Goal: Transaction & Acquisition: Purchase product/service

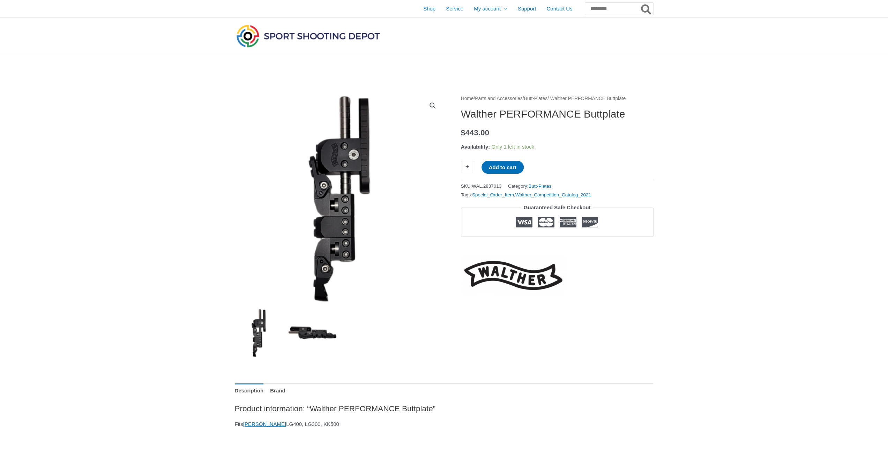
click at [324, 333] on img at bounding box center [312, 333] width 49 height 49
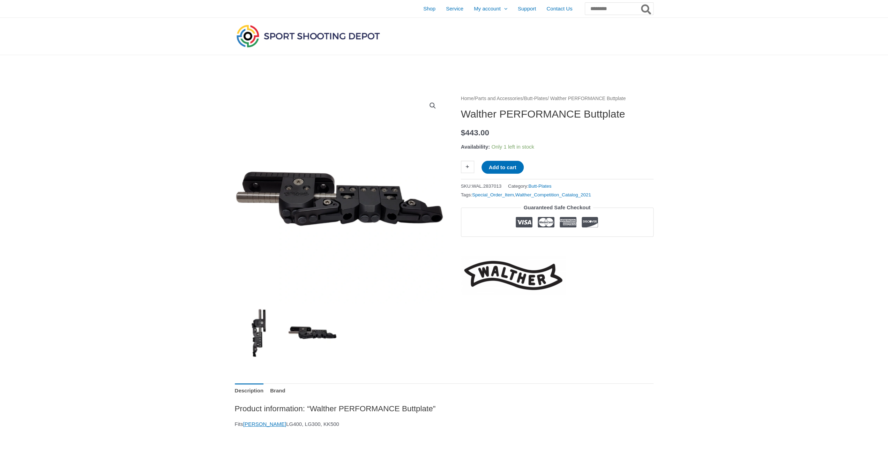
click at [262, 337] on img at bounding box center [259, 333] width 49 height 49
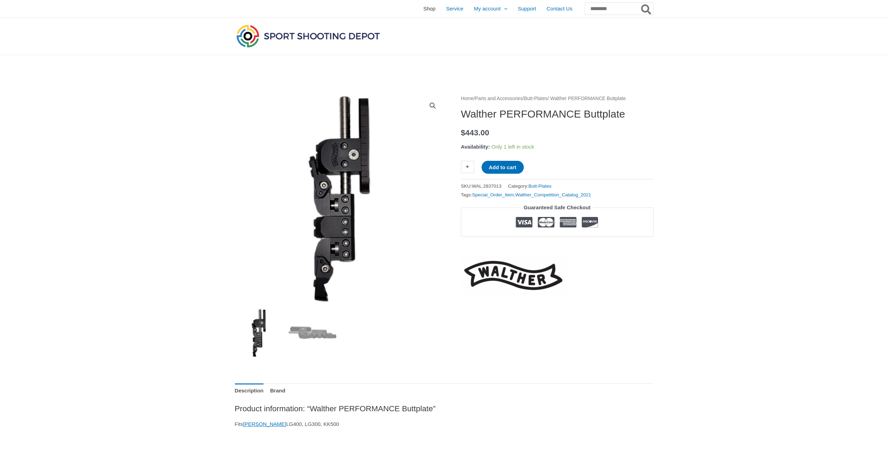
click at [423, 9] on span "Shop" at bounding box center [429, 8] width 12 height 17
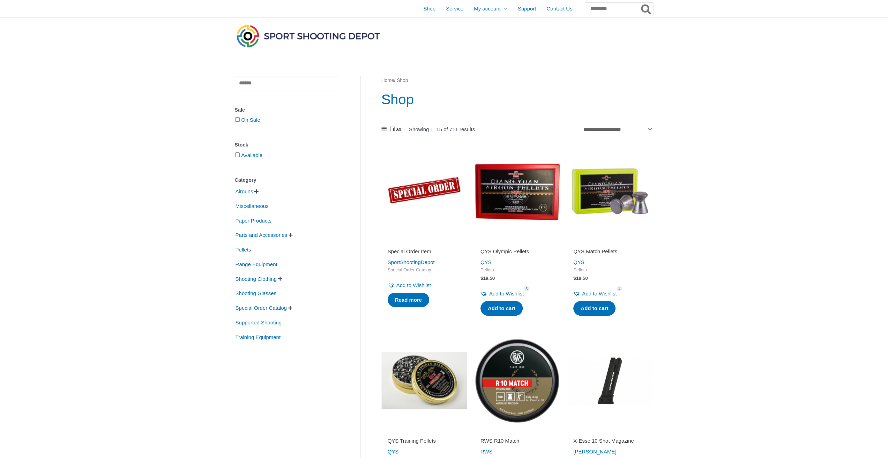
click at [293, 234] on span "" at bounding box center [291, 235] width 4 height 5
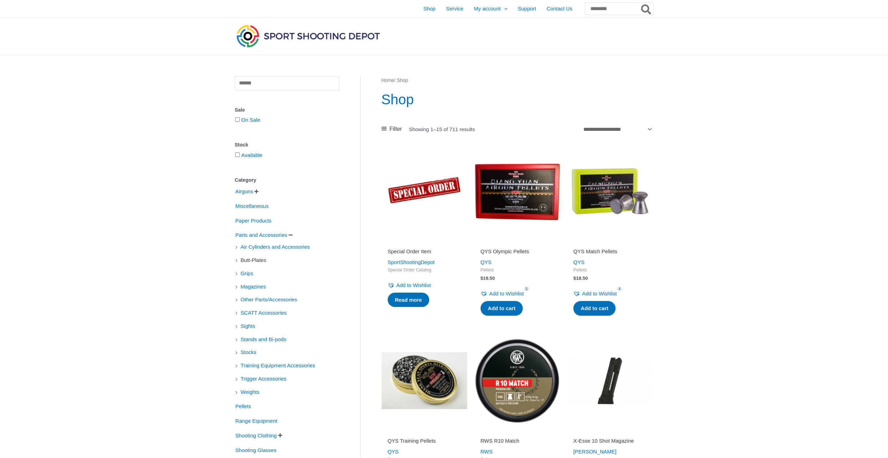
click at [266, 261] on span "Butt-Plates" at bounding box center [253, 260] width 27 height 12
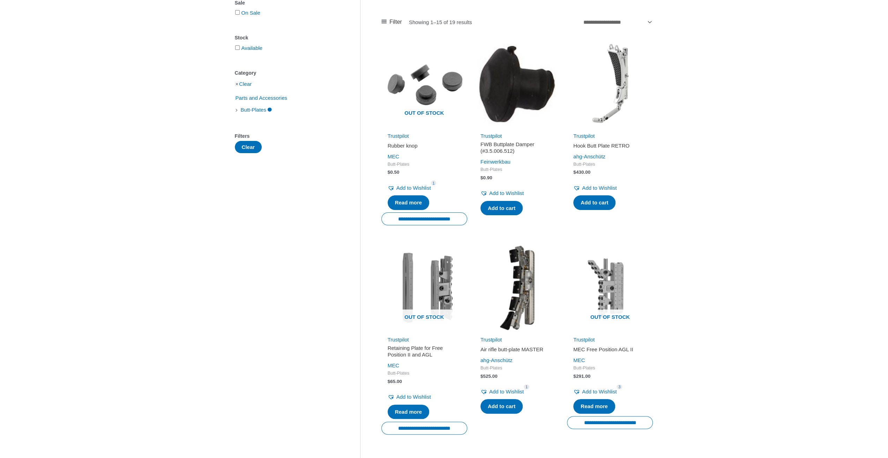
scroll to position [116, 0]
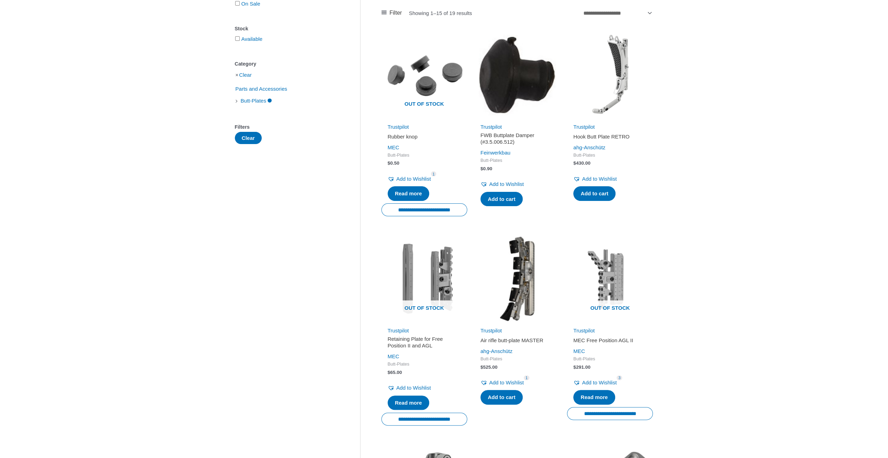
drag, startPoint x: 763, startPoint y: 259, endPoint x: 738, endPoint y: 203, distance: 60.8
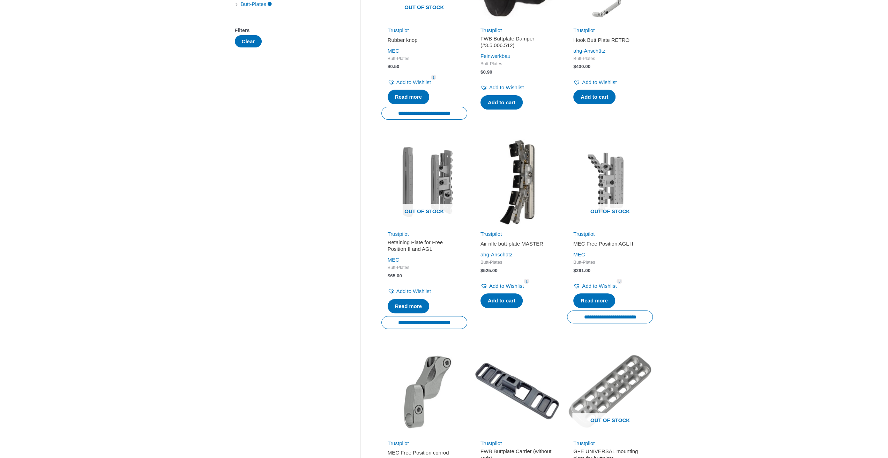
scroll to position [232, 0]
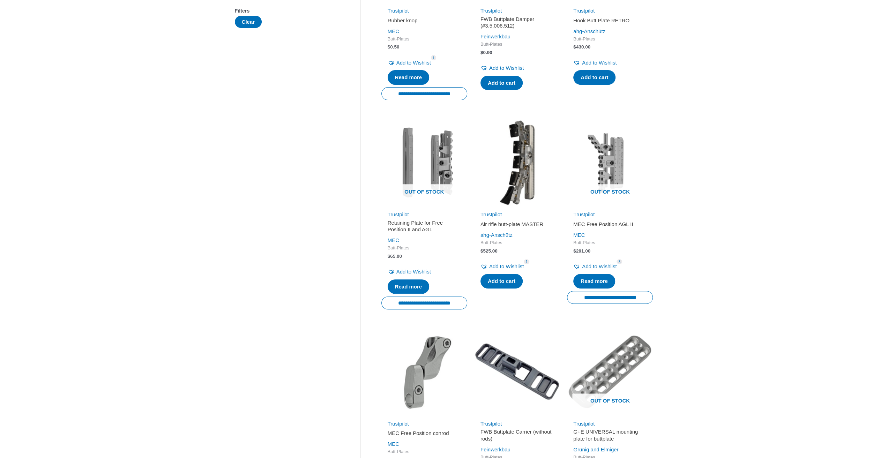
drag, startPoint x: 605, startPoint y: 224, endPoint x: 736, endPoint y: 206, distance: 132.5
click at [736, 206] on div "**********" at bounding box center [444, 396] width 888 height 1147
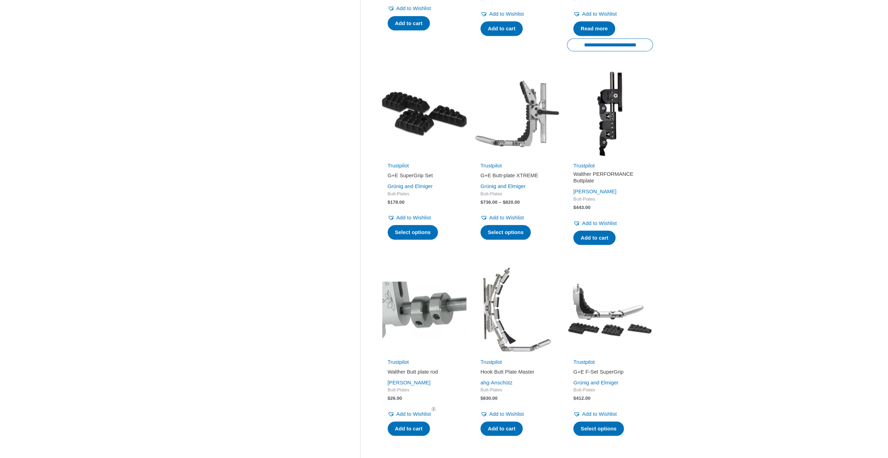
scroll to position [872, 0]
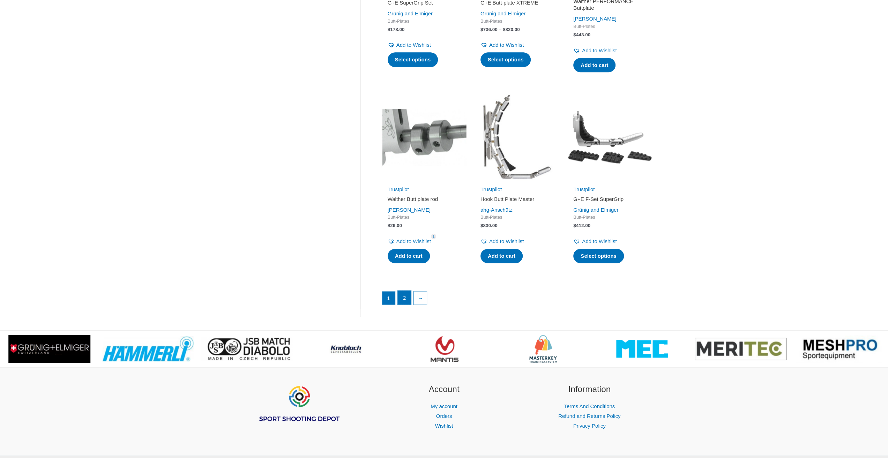
click at [405, 296] on link "2" at bounding box center [404, 298] width 13 height 14
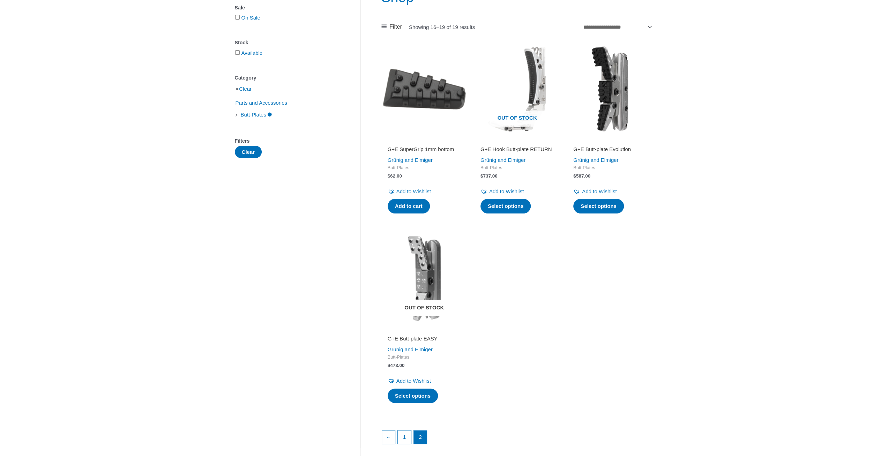
scroll to position [116, 0]
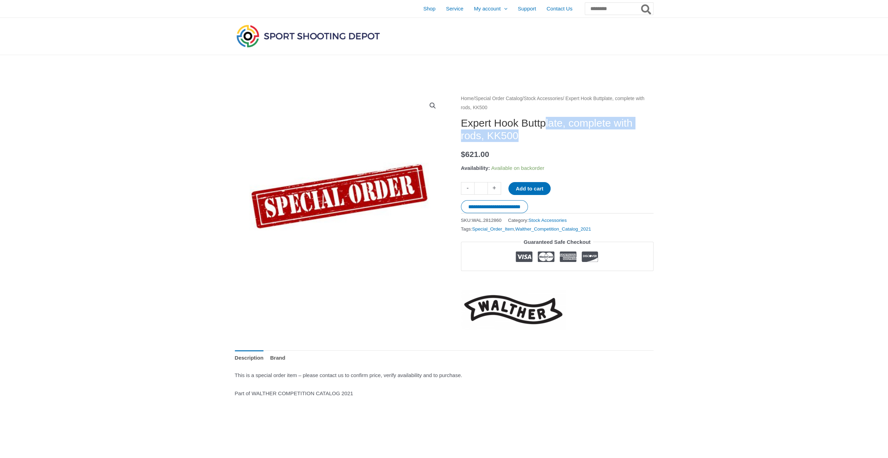
drag, startPoint x: 558, startPoint y: 122, endPoint x: 656, endPoint y: 145, distance: 100.2
click at [644, 141] on h1 "Expert Hook Buttplate, complete with rods, KK500" at bounding box center [557, 129] width 193 height 25
drag, startPoint x: 713, startPoint y: 150, endPoint x: 700, endPoint y: 121, distance: 32.0
